Goal: Information Seeking & Learning: Learn about a topic

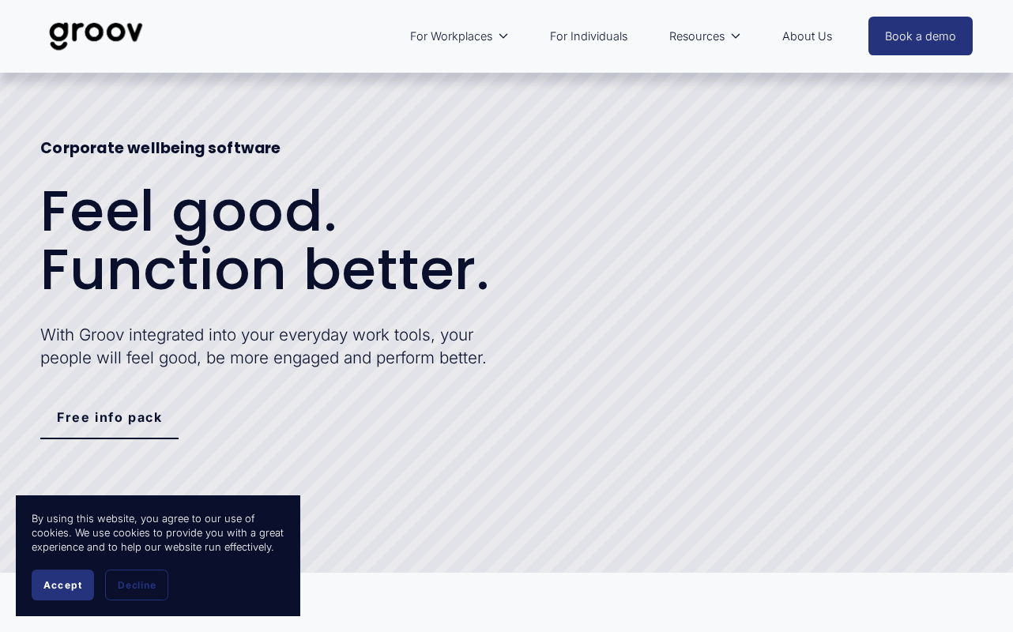
select select "NZ"
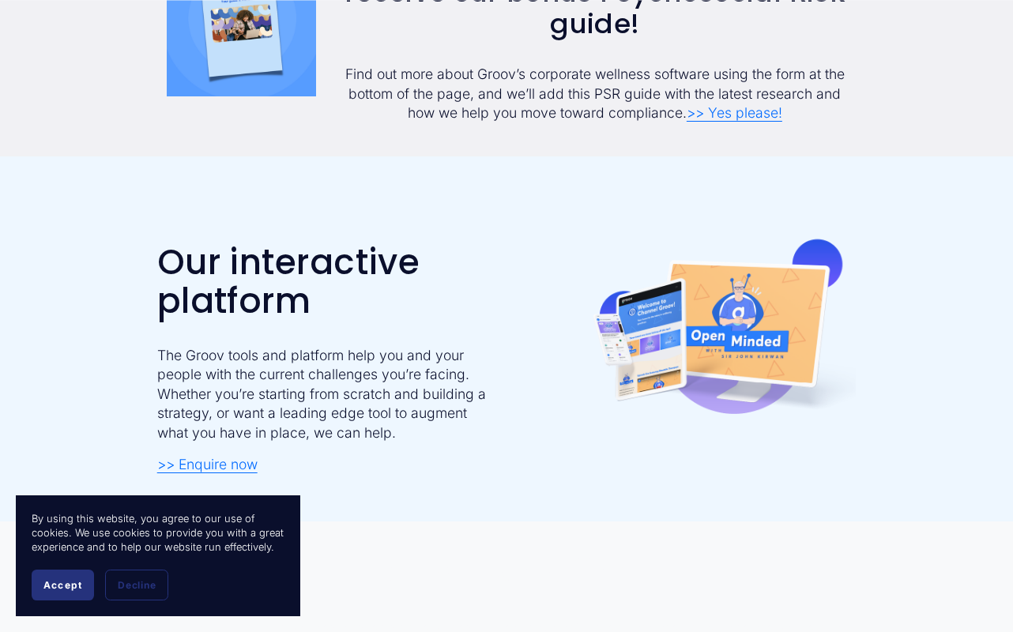
scroll to position [1507, 0]
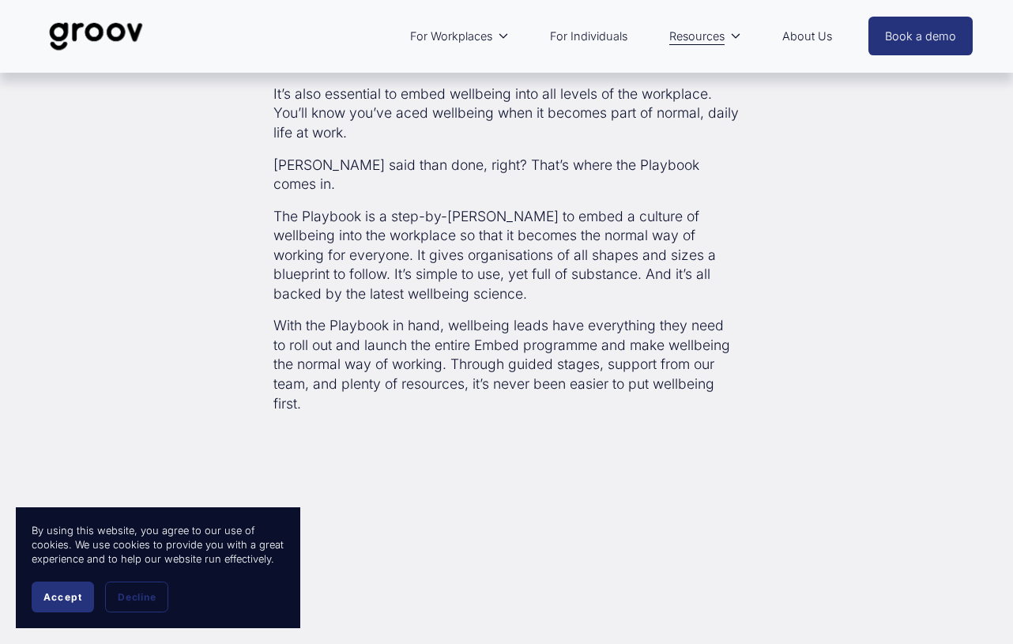
scroll to position [1527, 0]
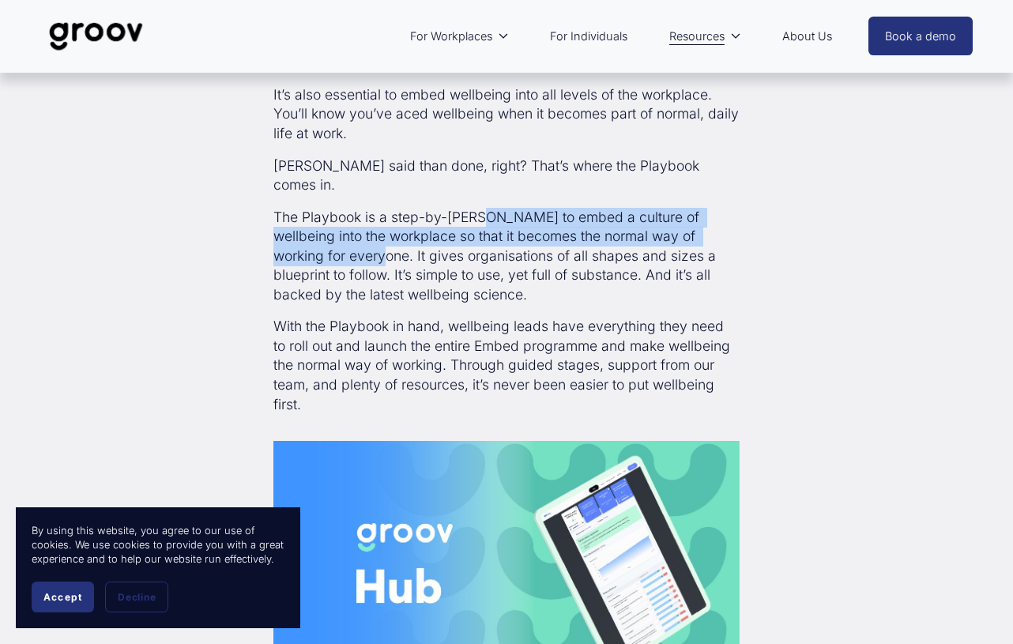
drag, startPoint x: 479, startPoint y: 204, endPoint x: 333, endPoint y: 242, distance: 151.0
click at [333, 242] on p "The Playbook is a step-by-step guide to embed a culture of wellbeing into the w…" at bounding box center [506, 256] width 466 height 97
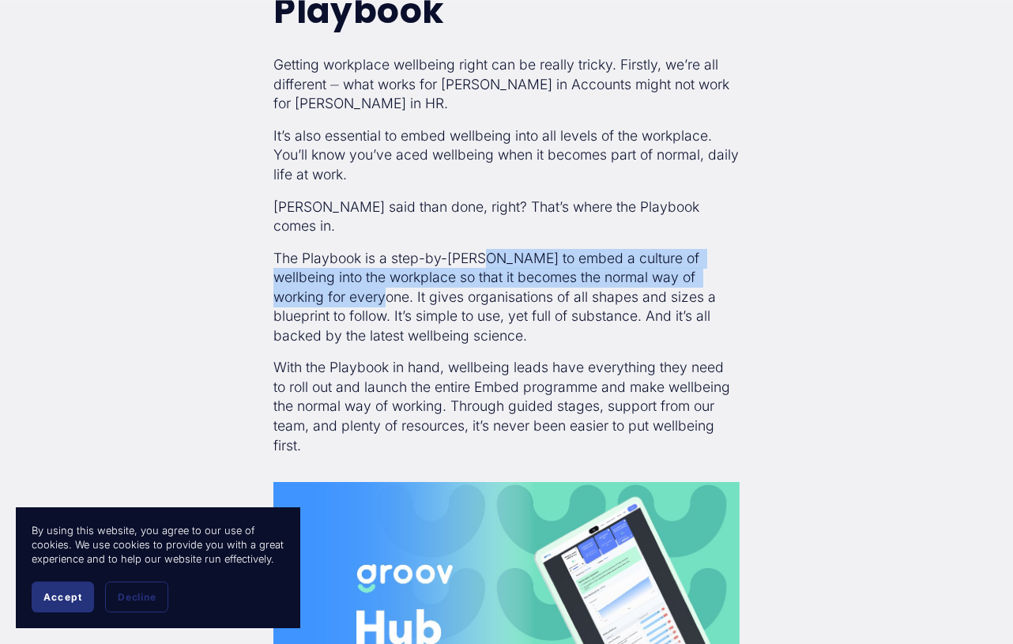
scroll to position [1493, 0]
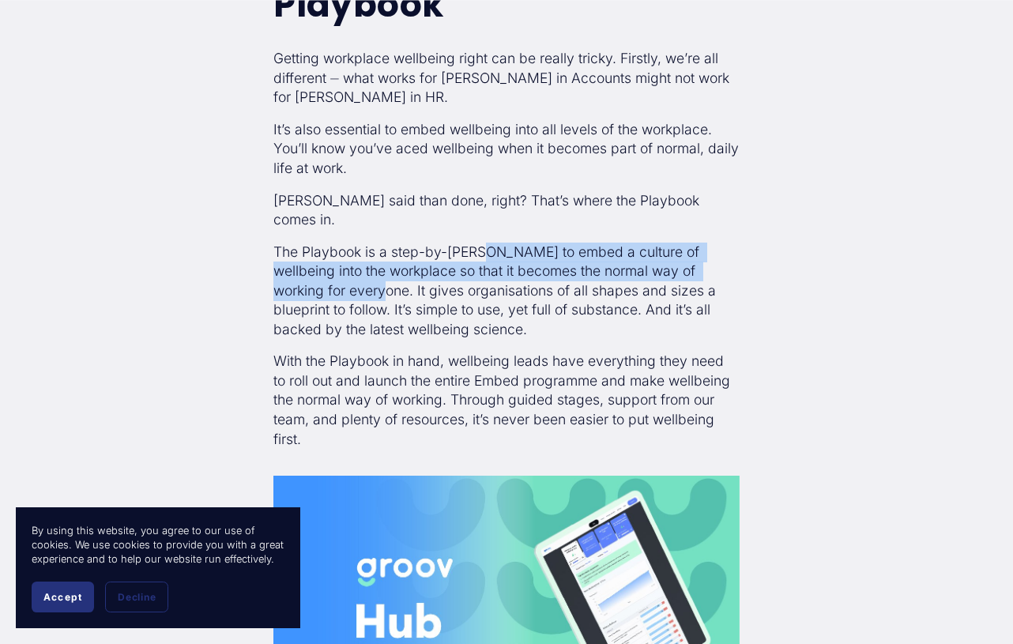
copy p "guide to embed a culture of wellbeing into the workplace so that it becomes the…"
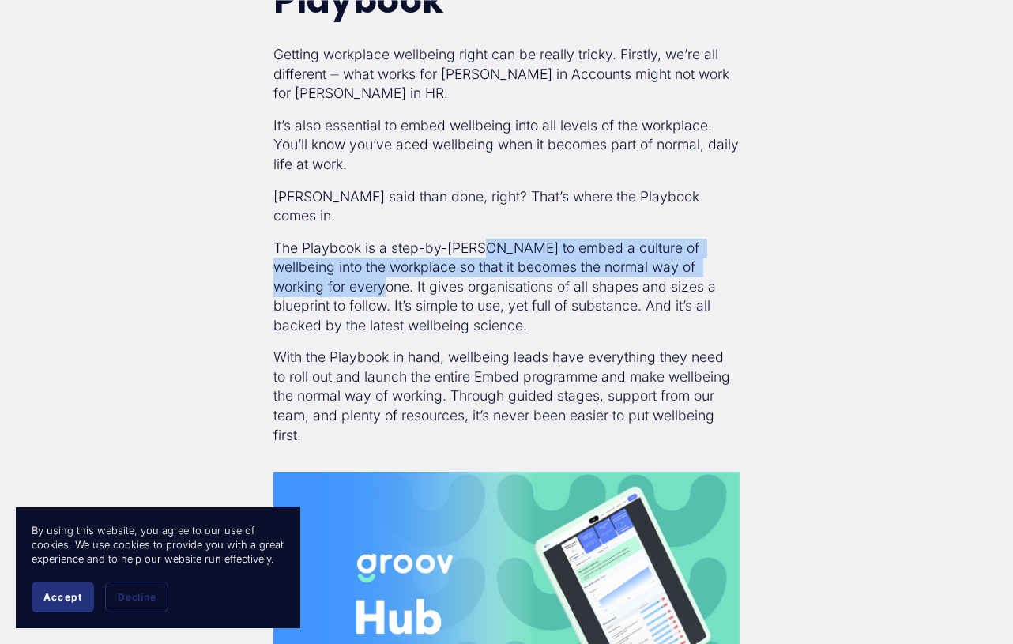
scroll to position [1504, 0]
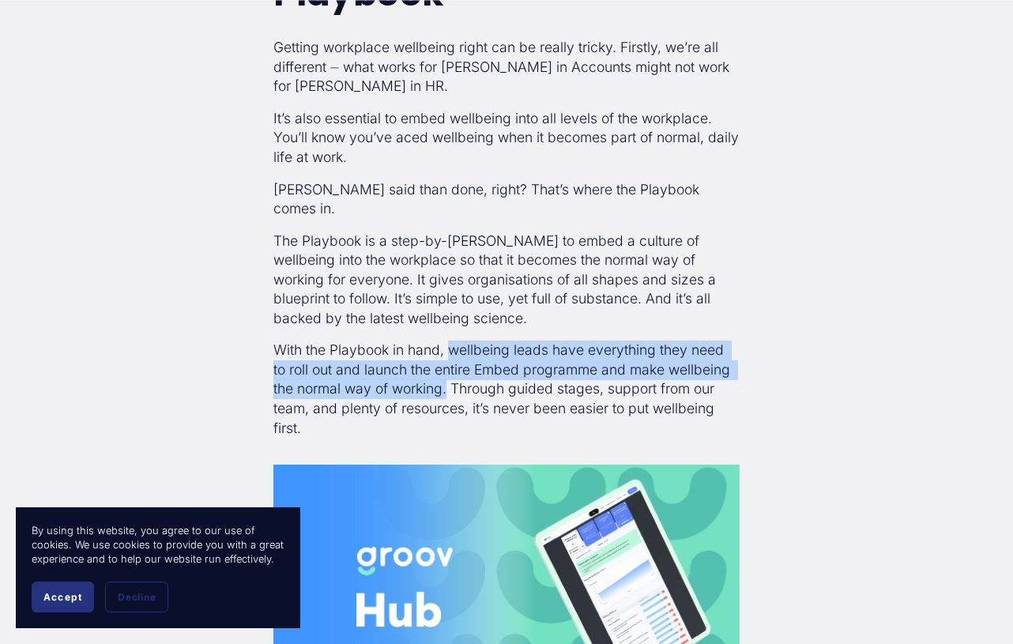
drag, startPoint x: 453, startPoint y: 334, endPoint x: 448, endPoint y: 373, distance: 39.0
click at [448, 373] on p "With the Playbook in hand, wellbeing leads have everything they need to roll ou…" at bounding box center [506, 389] width 466 height 97
copy p "wellbeing leads have everything they need to roll out and launch the entire Emb…"
